Goal: Task Accomplishment & Management: Use online tool/utility

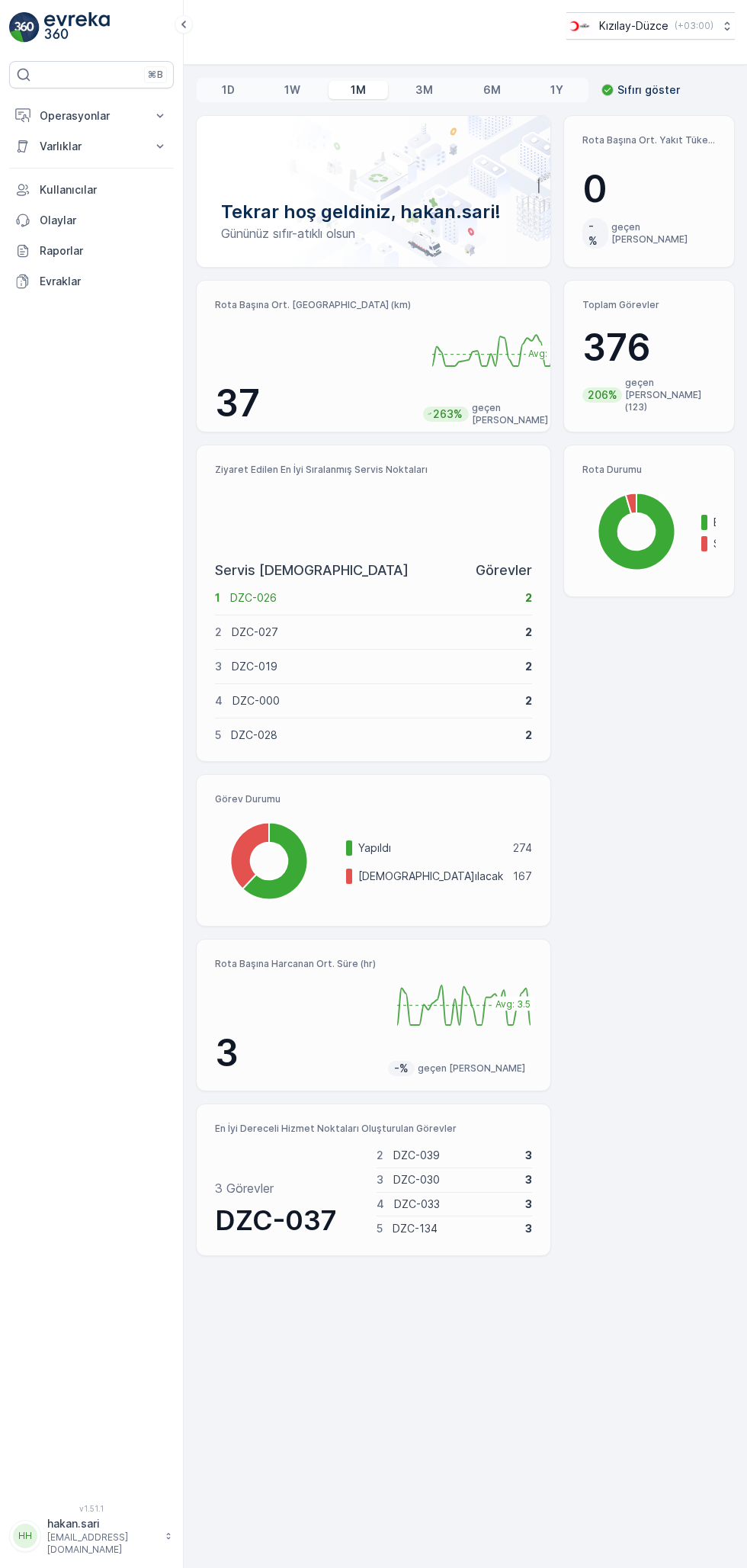
click at [125, 109] on p "Operasyonlar" at bounding box center [91, 116] width 104 height 16
click at [84, 203] on link "Kokpit" at bounding box center [103, 206] width 141 height 22
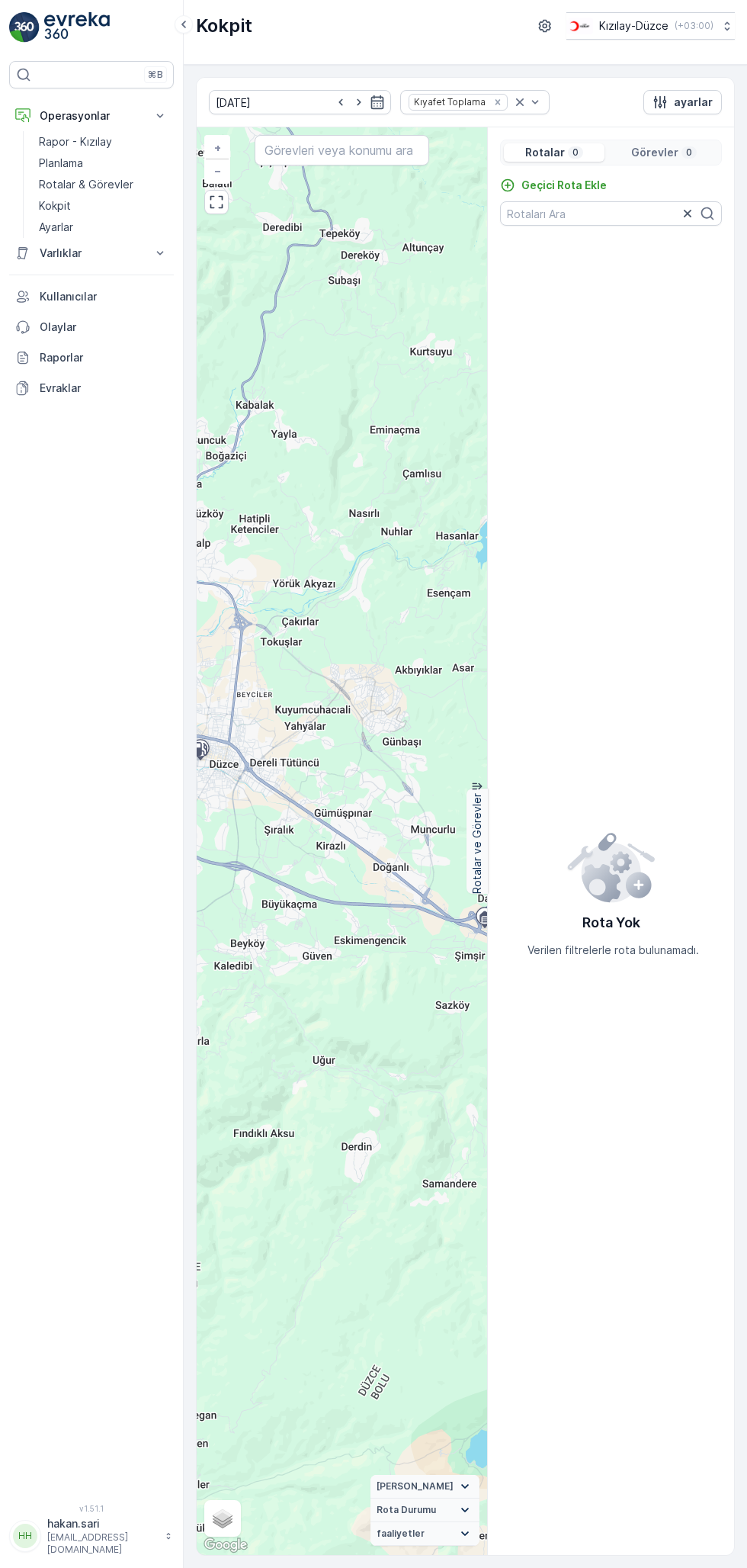
click at [577, 184] on p "Geçici Rota Ekle" at bounding box center [564, 185] width 85 height 16
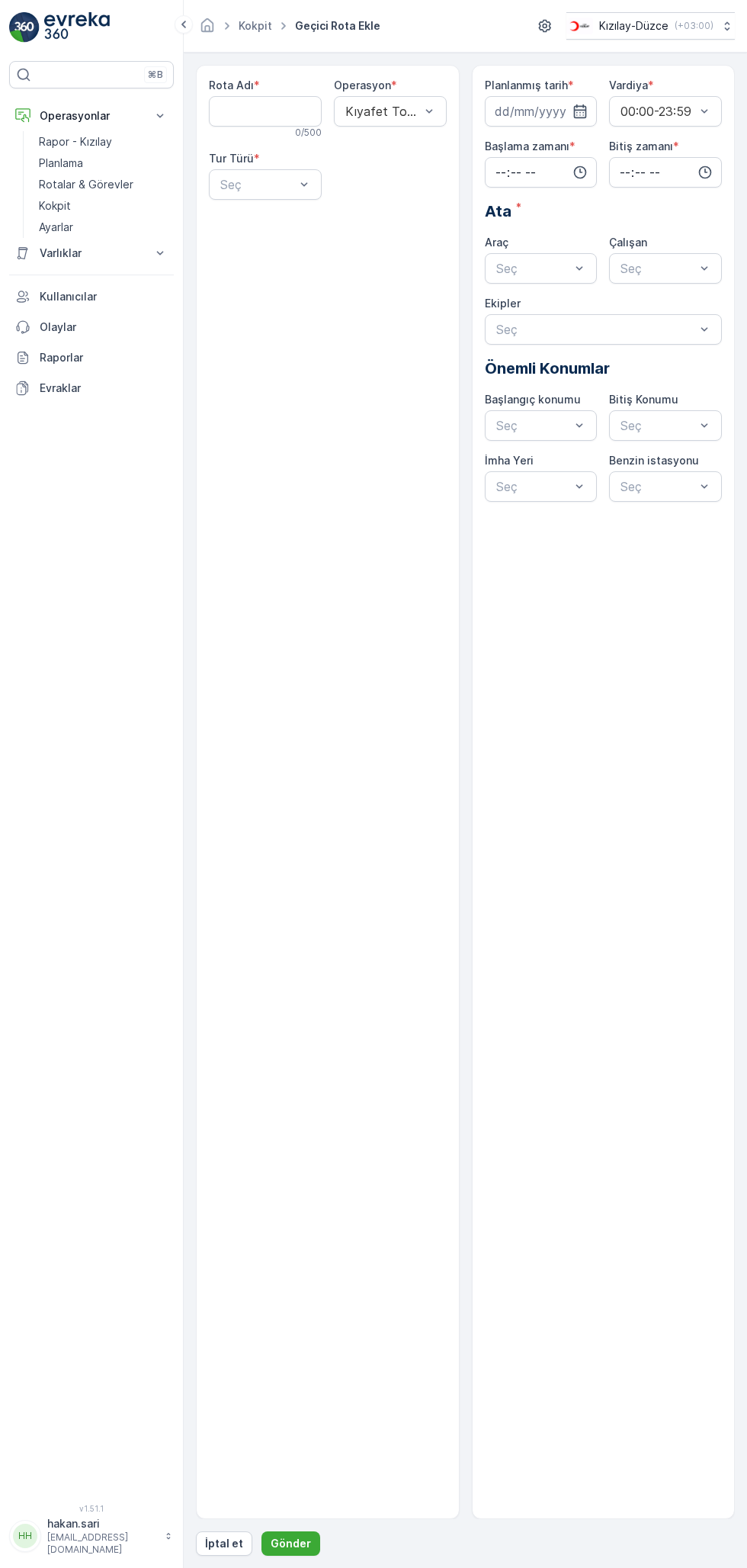
click at [249, 112] on Adı "Rota Adı" at bounding box center [266, 111] width 113 height 30
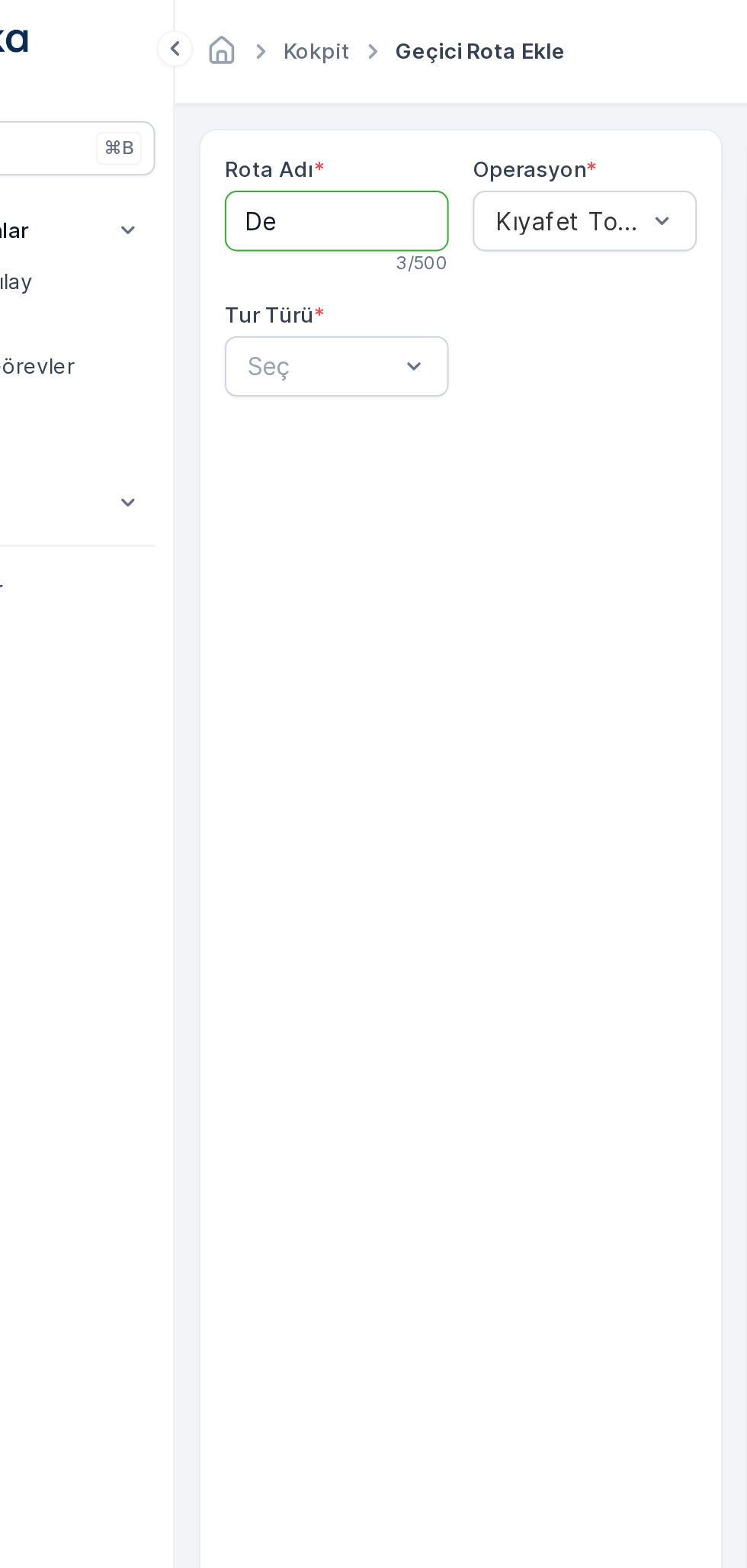
type Adı "D"
type Adı "ZONGULDAK-DEVREK"
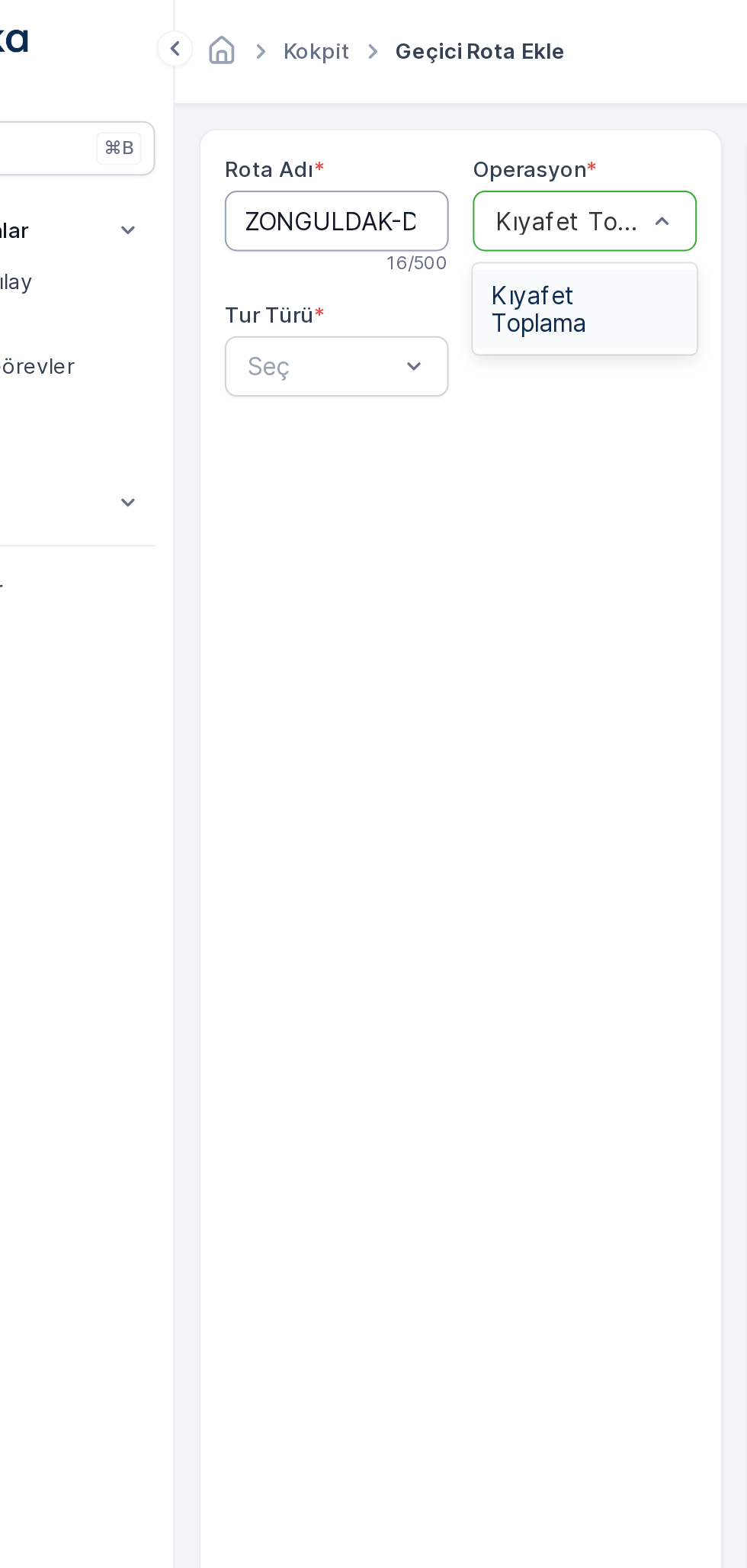
click at [378, 149] on span "Kıyafet Toplama" at bounding box center [391, 155] width 95 height 27
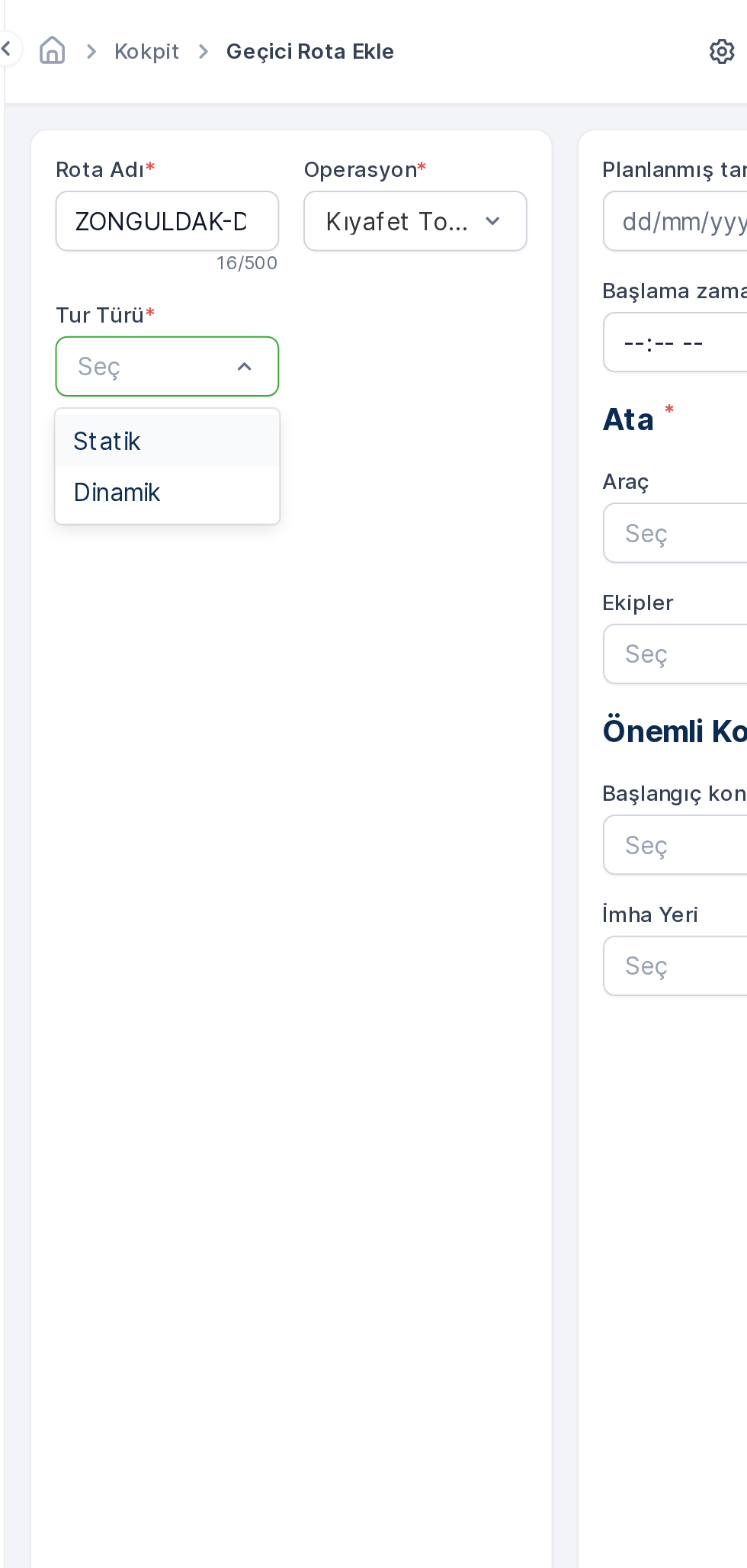
click at [260, 212] on div "Statik" at bounding box center [266, 222] width 113 height 26
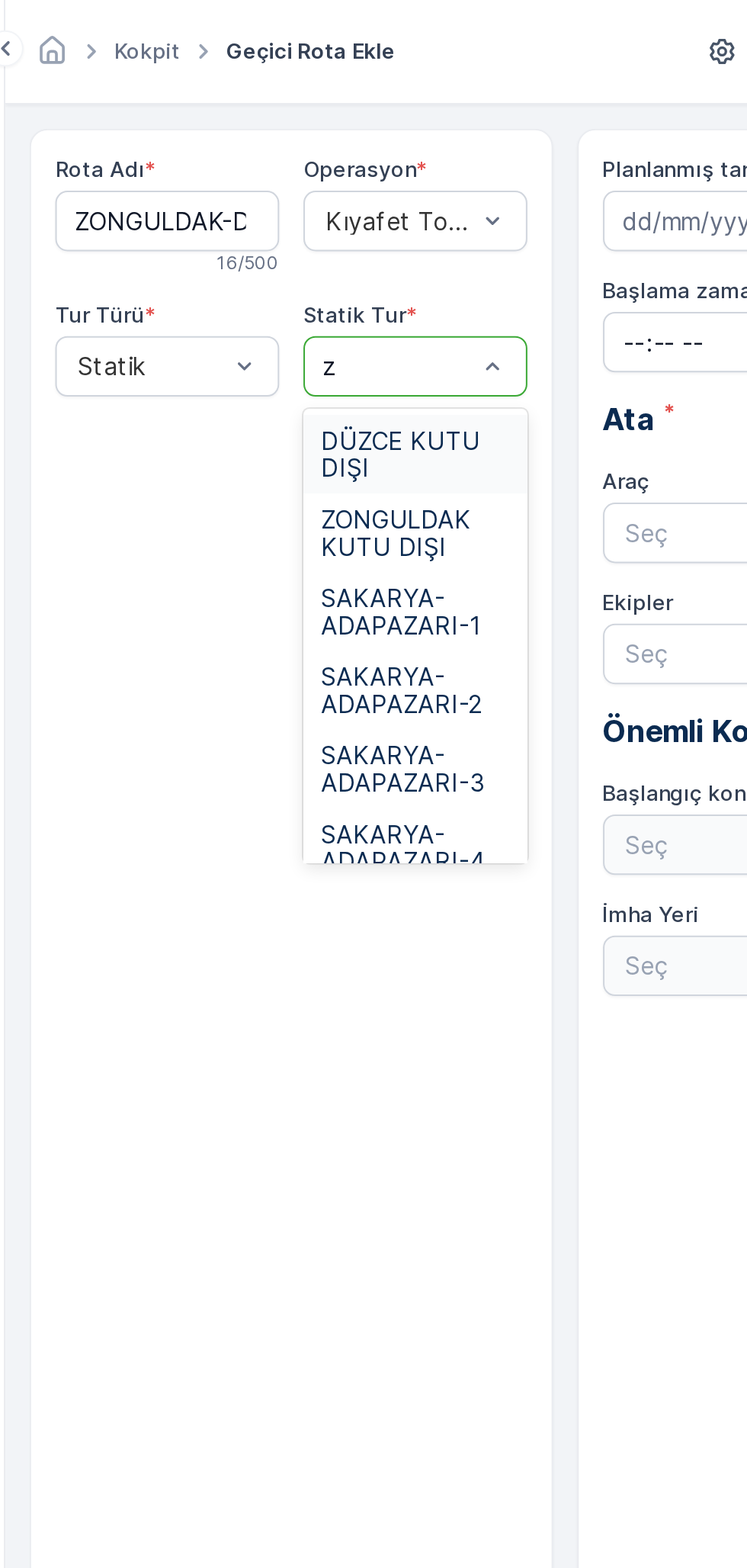
type input "zo"
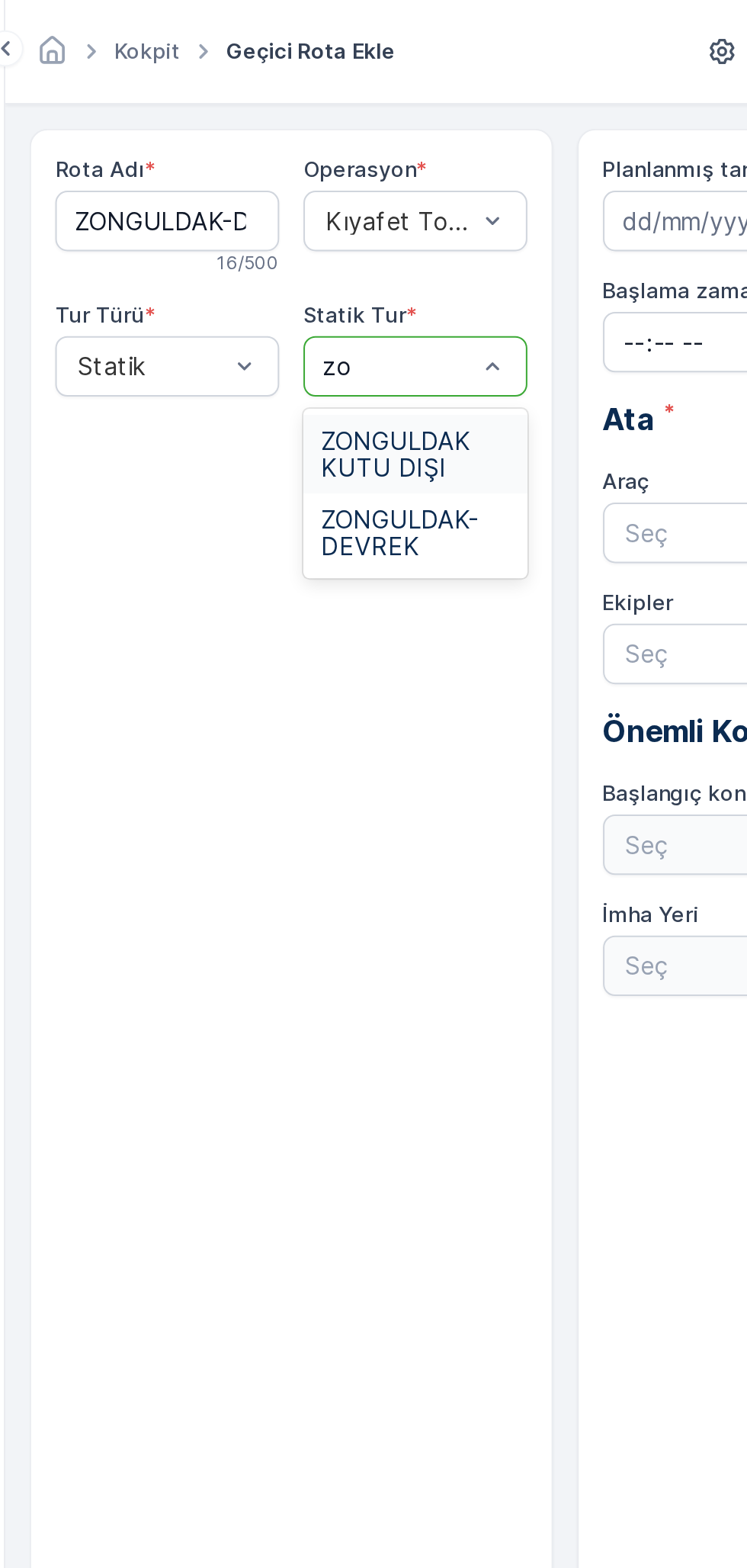
click at [390, 265] on span "ZONGULDAK-DEVREK" at bounding box center [391, 268] width 95 height 27
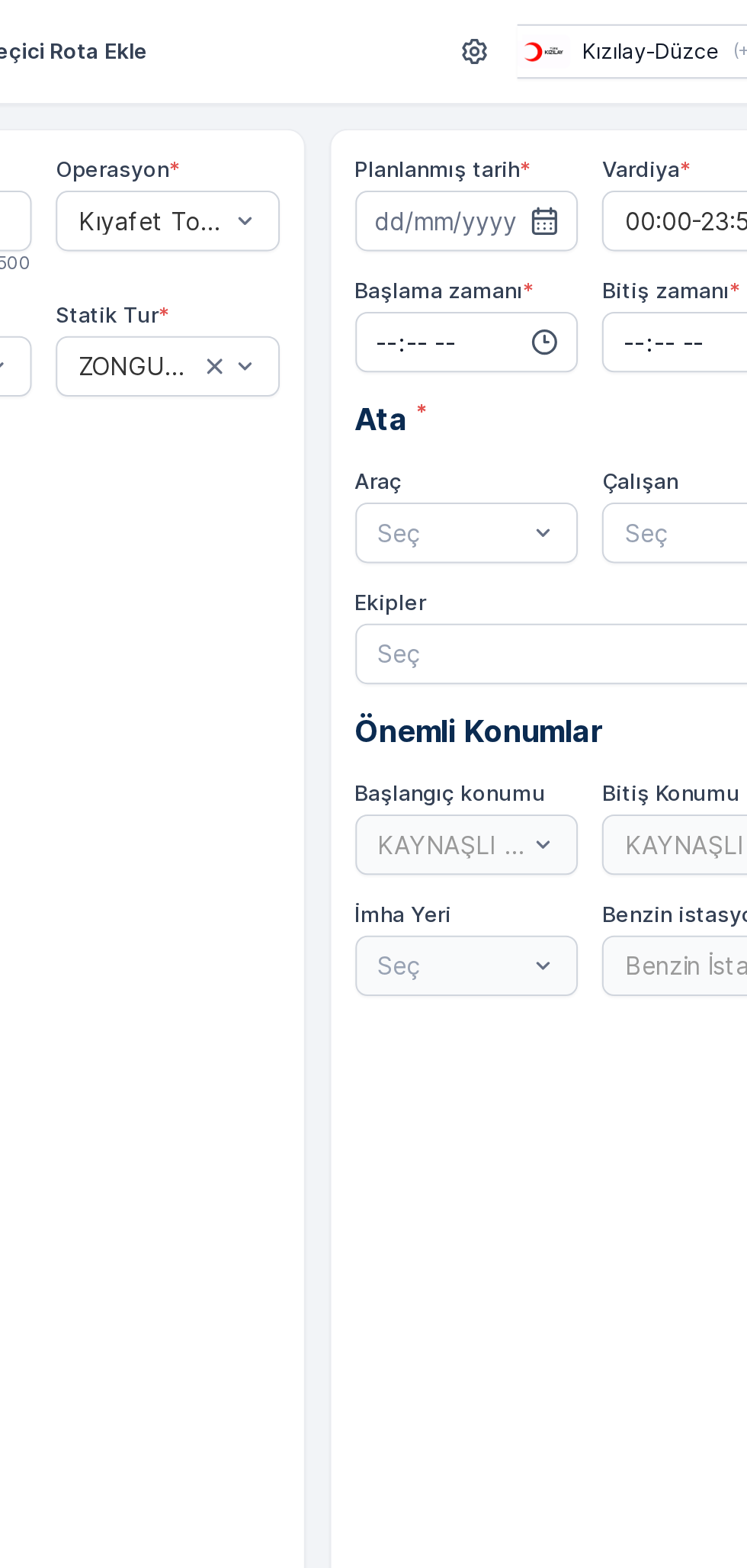
click at [584, 115] on icon "button" at bounding box center [580, 112] width 15 height 16
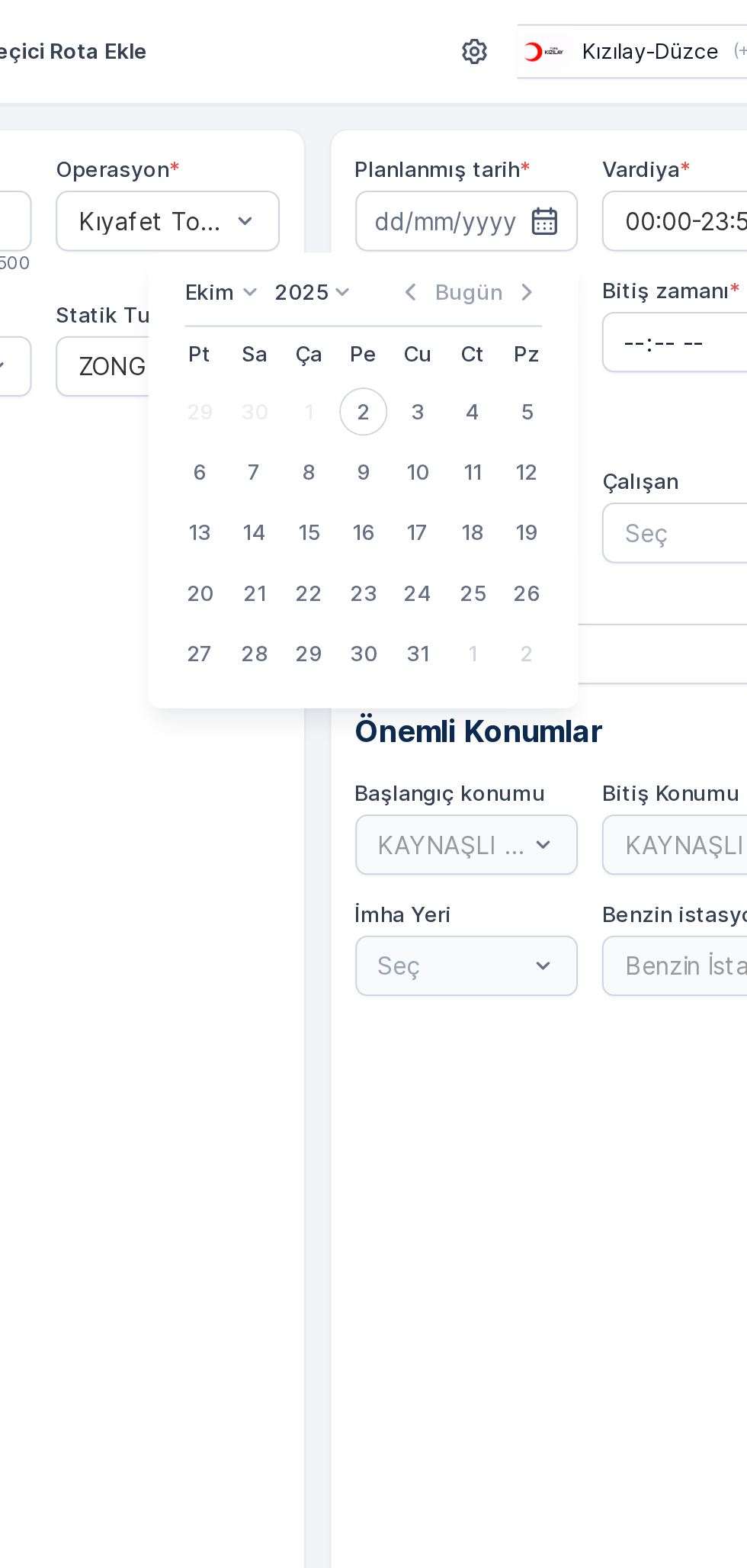
click at [489, 207] on div "2" at bounding box center [488, 207] width 24 height 24
type input "[DATE]"
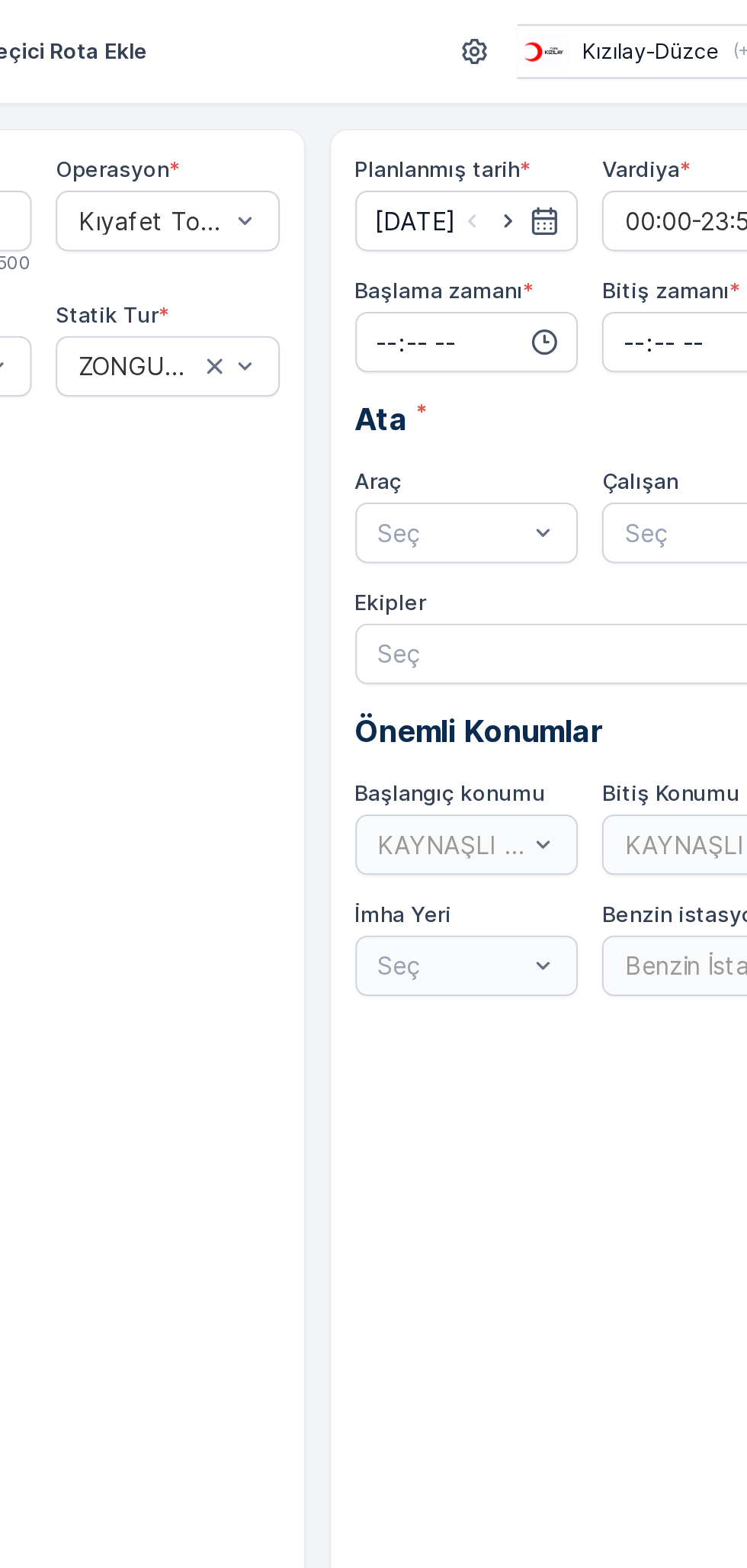
click at [527, 174] on input "time" at bounding box center [542, 172] width 113 height 30
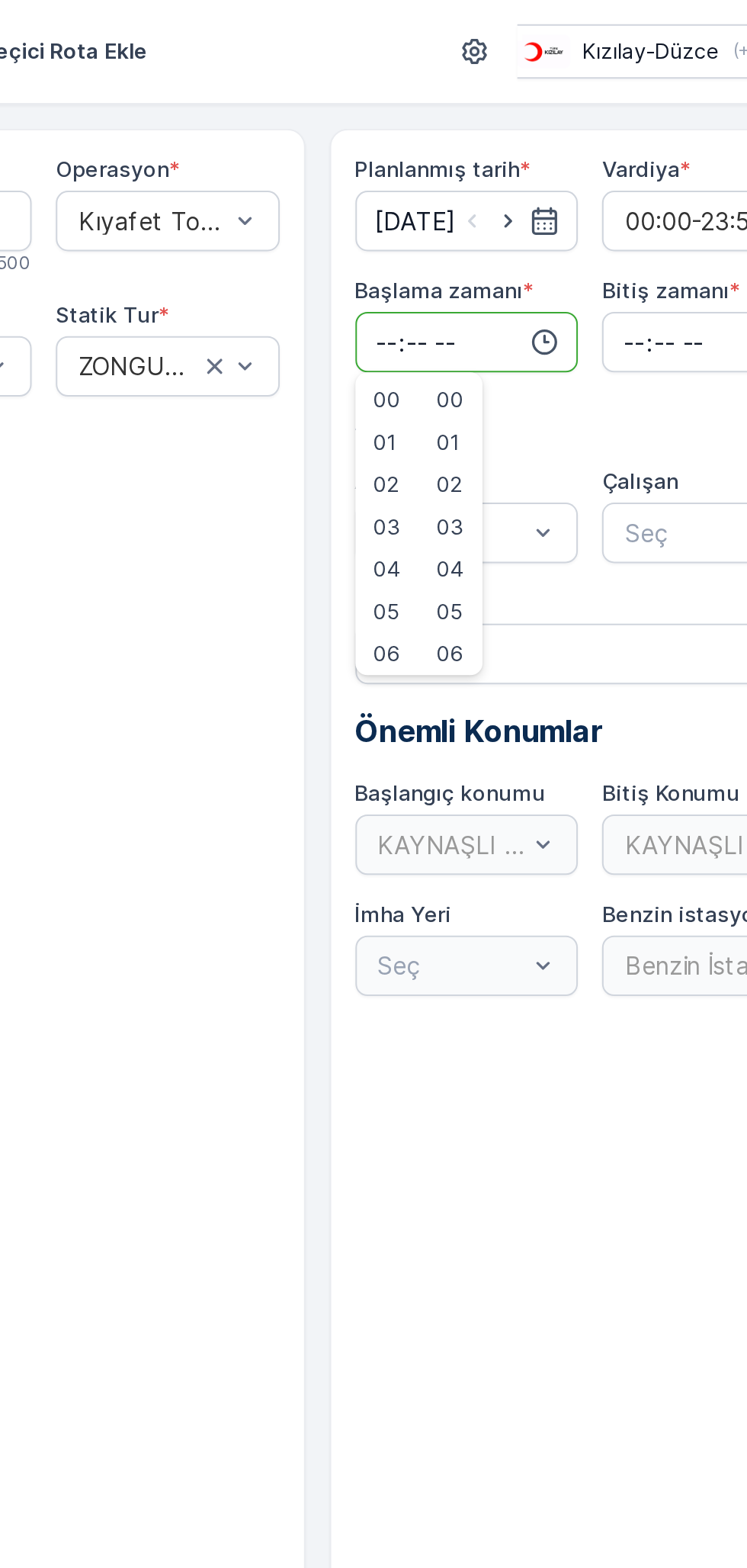
type input "07:47"
click at [618, 171] on input "time" at bounding box center [666, 172] width 113 height 30
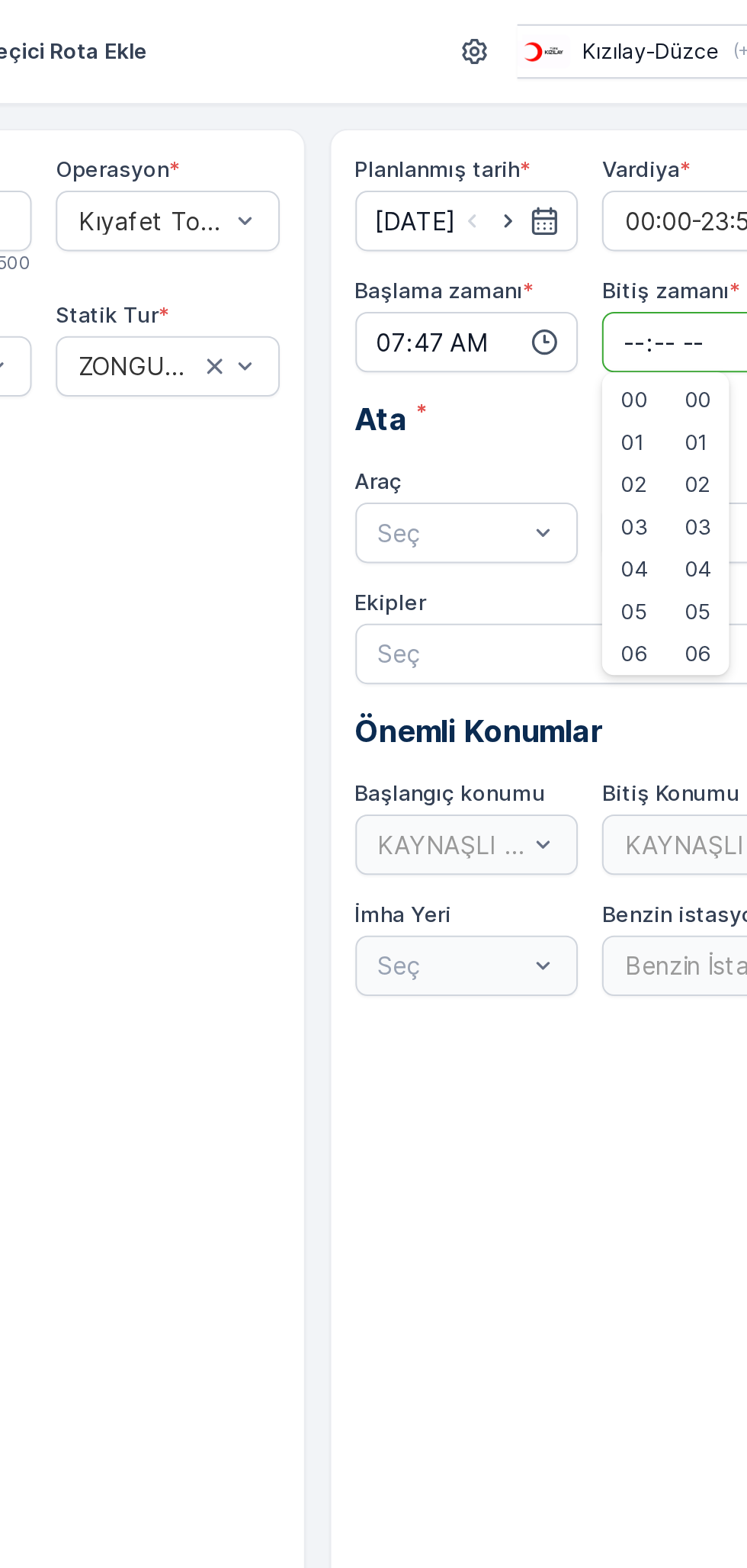
type input "19:00"
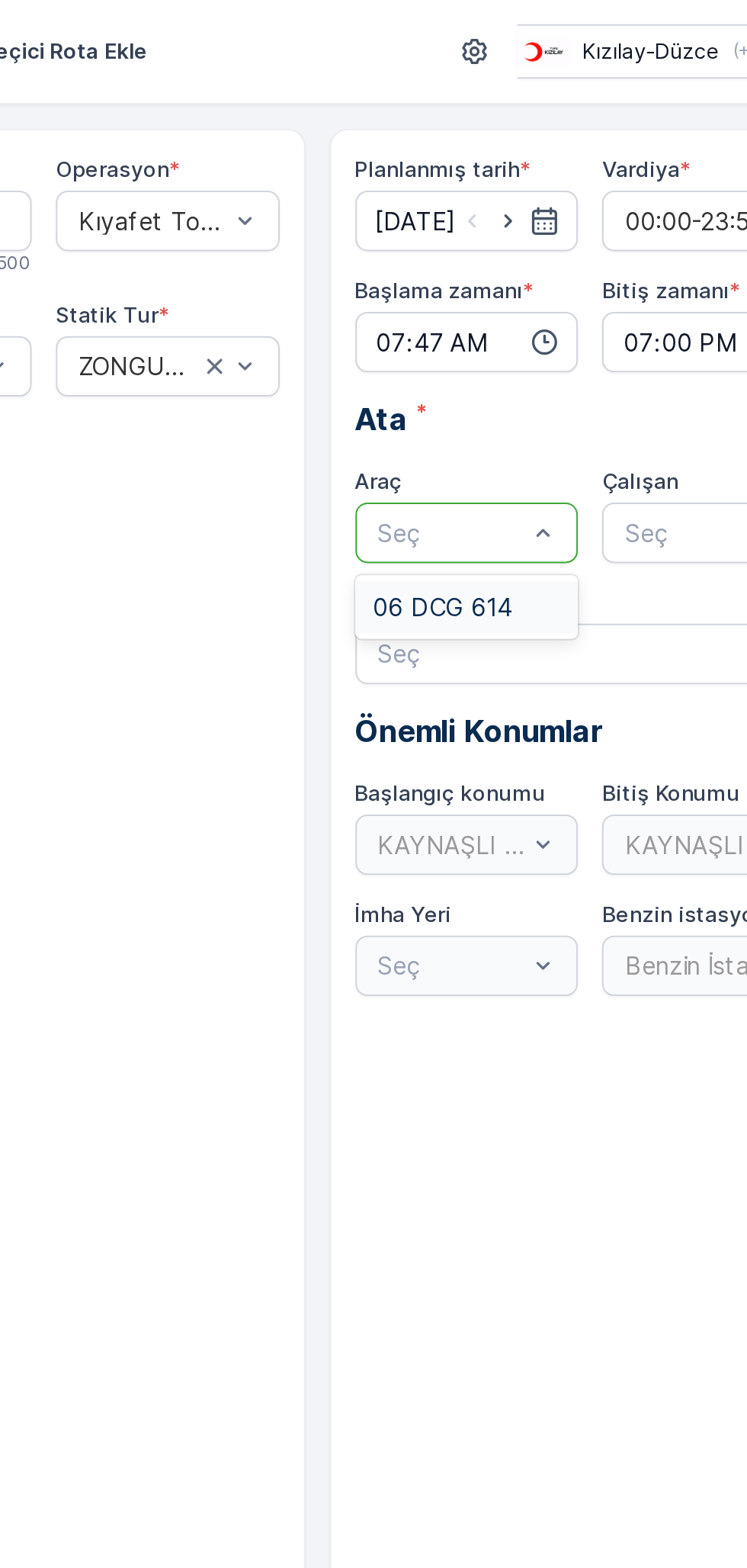
click at [539, 311] on span "06 DCG 614" at bounding box center [528, 306] width 71 height 14
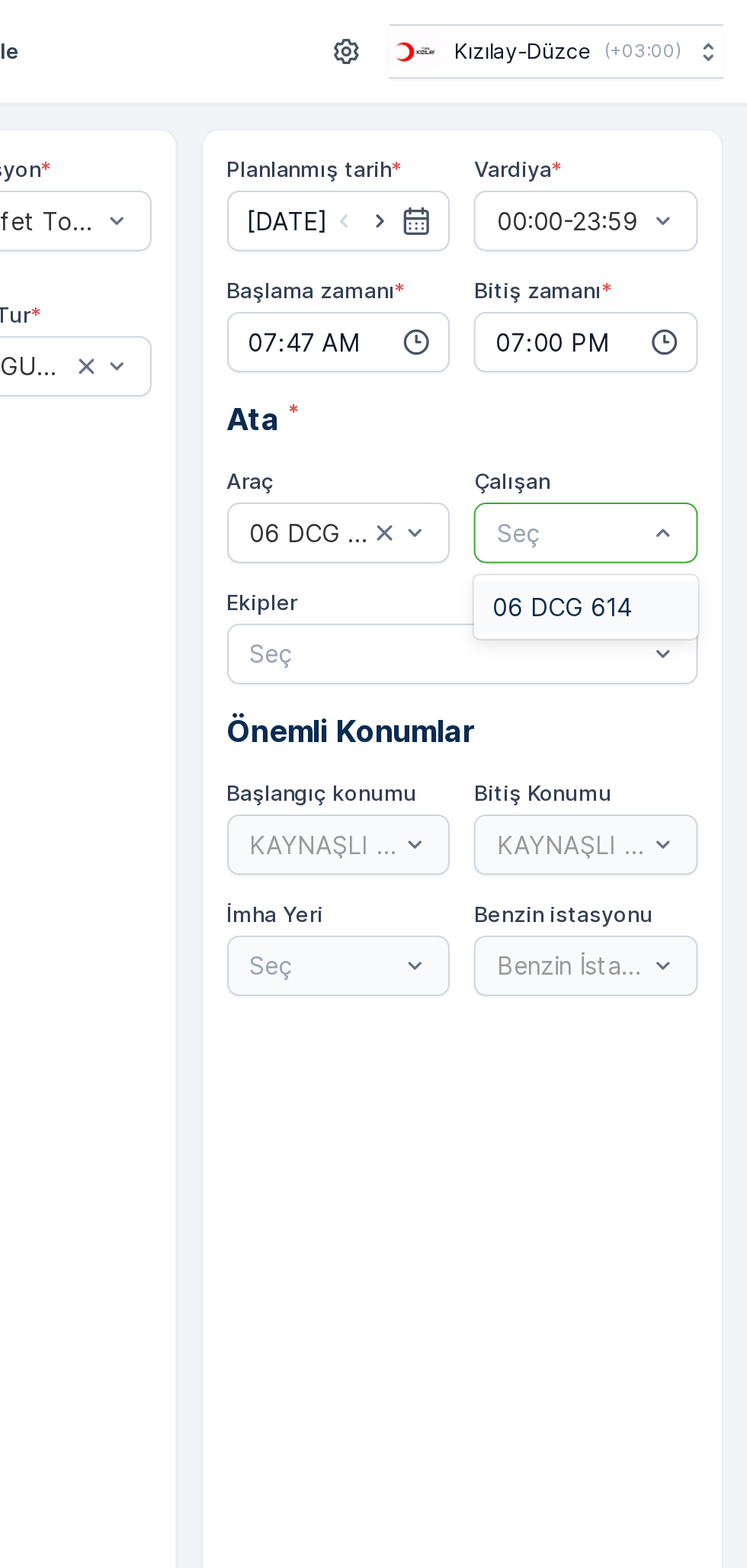
click at [649, 305] on span "06 DCG 614" at bounding box center [653, 306] width 71 height 14
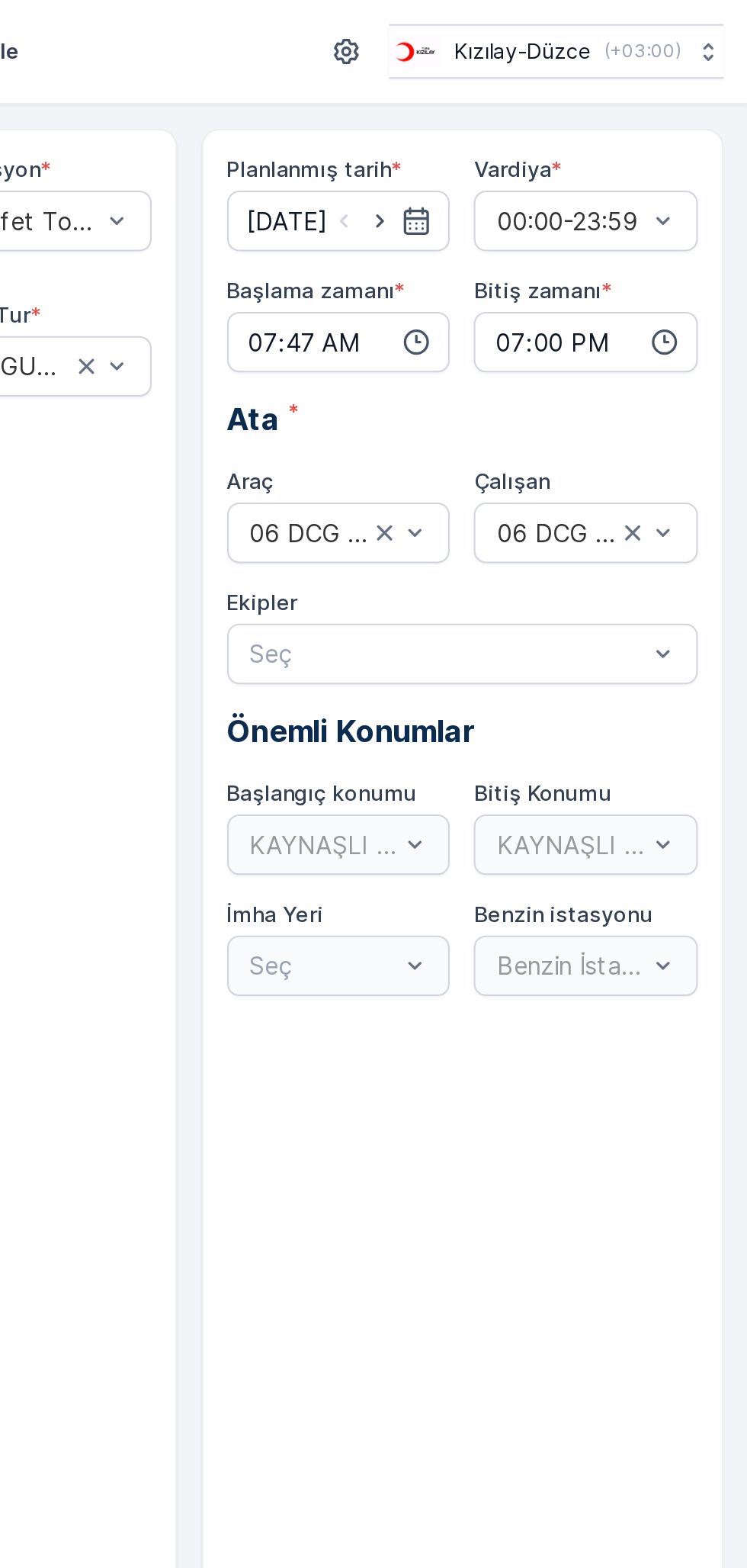
click at [573, 422] on div "KAYNAŞLI DEPO" at bounding box center [542, 425] width 113 height 30
click at [539, 425] on div "KAYNAŞLI DEPO" at bounding box center [542, 425] width 113 height 30
click at [580, 423] on div "KAYNAŞLI DEPO" at bounding box center [542, 425] width 113 height 30
click at [665, 424] on div "KAYNAŞLI DEPO" at bounding box center [666, 425] width 113 height 30
click at [541, 426] on div "KAYNAŞLI DEPO" at bounding box center [542, 425] width 113 height 30
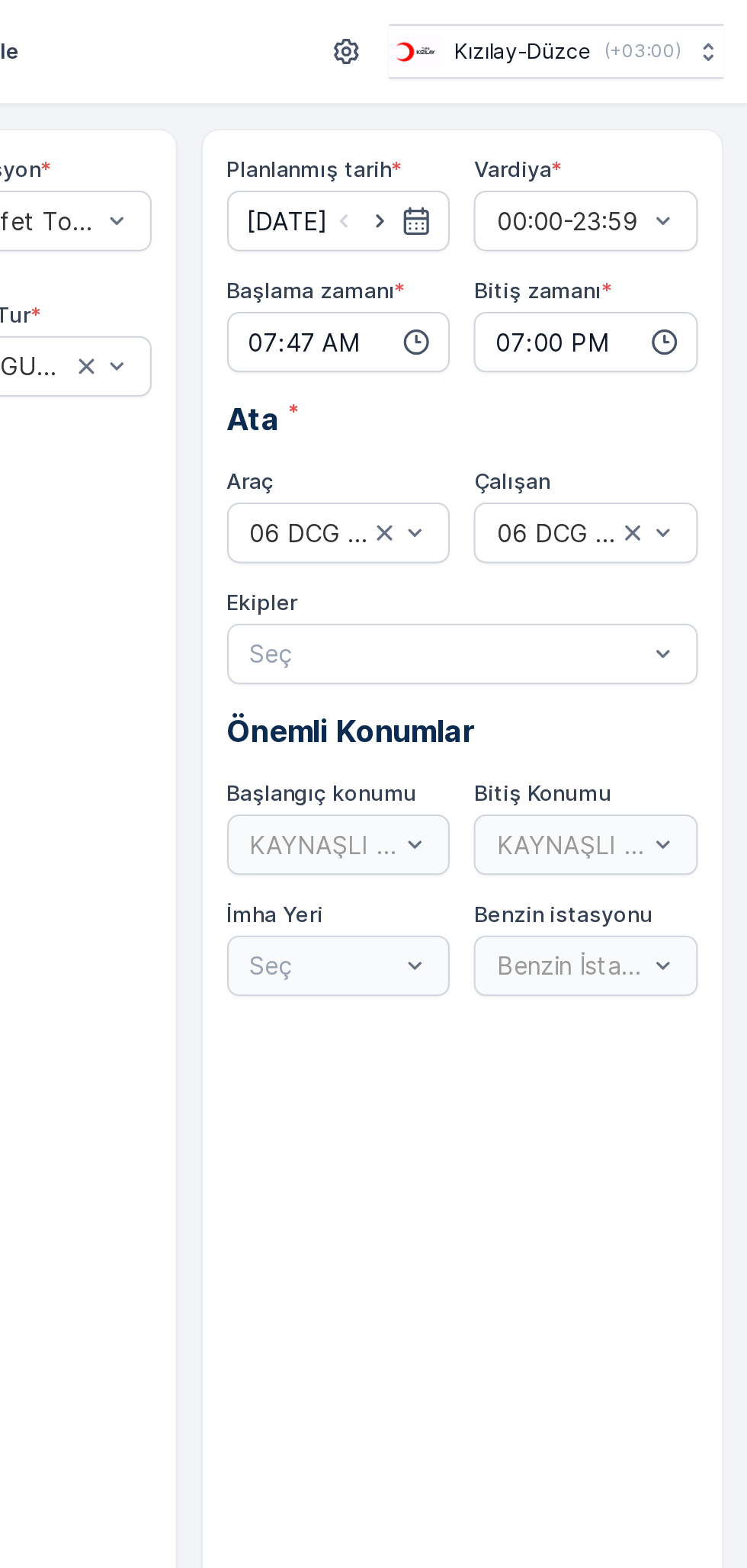
click at [539, 405] on span "Başlangıç konumu" at bounding box center [533, 400] width 96 height 16
click at [563, 496] on div "Seç" at bounding box center [542, 486] width 113 height 30
click at [577, 412] on div "KAYNAŞLI DEPO" at bounding box center [542, 425] width 113 height 30
click at [656, 485] on div "Benzin İstasyonu" at bounding box center [666, 486] width 113 height 30
click at [559, 416] on div "KAYNAŞLI DEPO" at bounding box center [542, 425] width 113 height 30
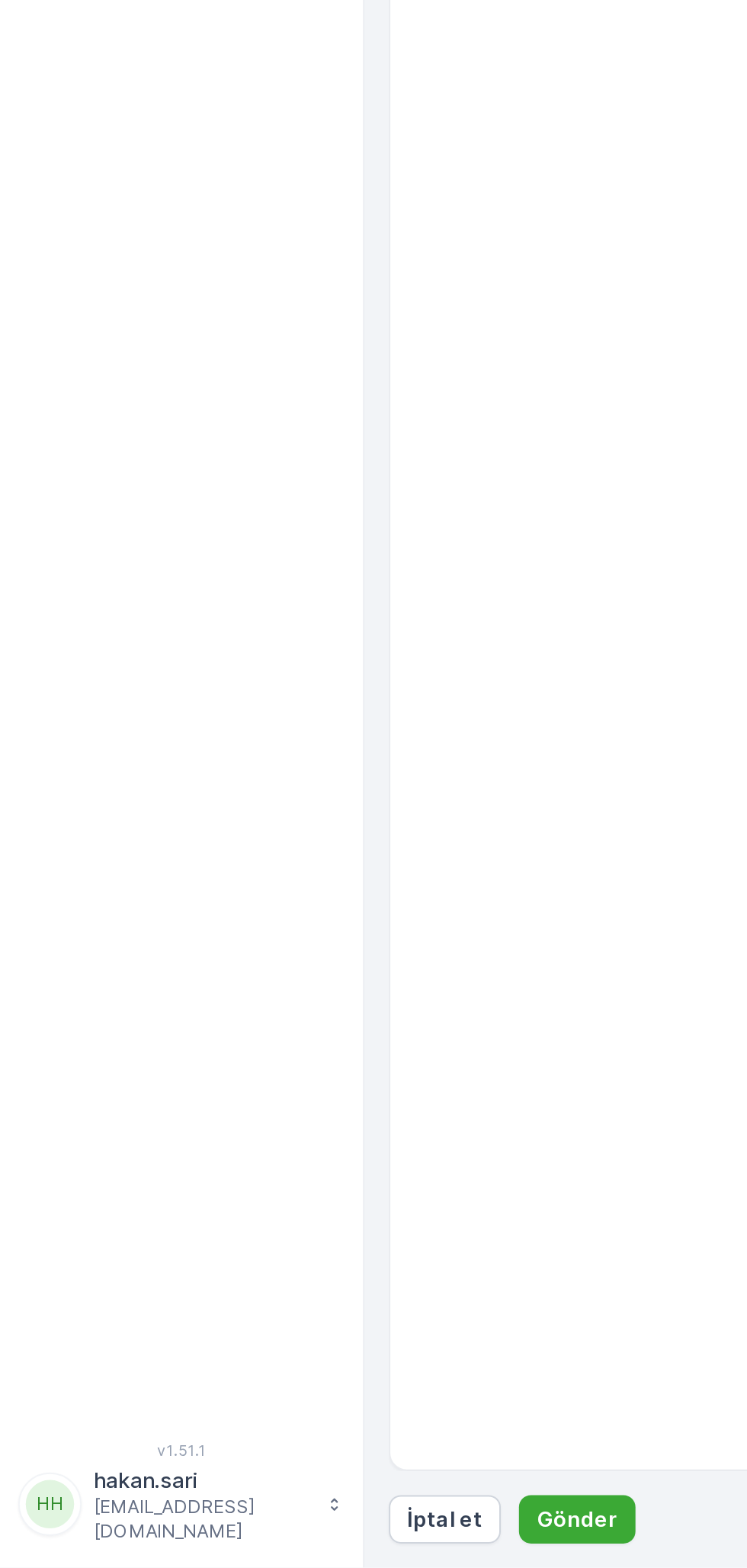
click at [285, 1532] on button "Gönder" at bounding box center [291, 1542] width 59 height 24
